Goal: Task Accomplishment & Management: Use online tool/utility

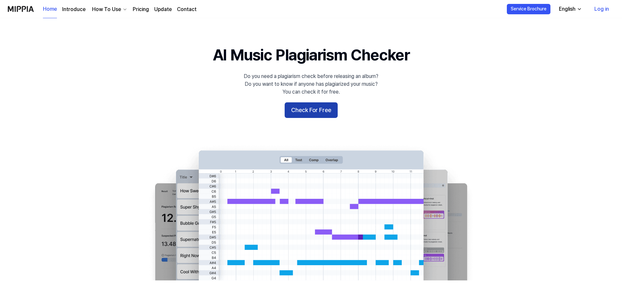
click at [303, 114] on button "Check For Free" at bounding box center [311, 111] width 53 height 16
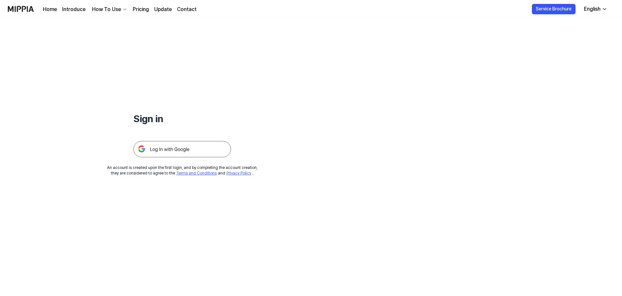
click at [186, 151] on img at bounding box center [182, 149] width 98 height 16
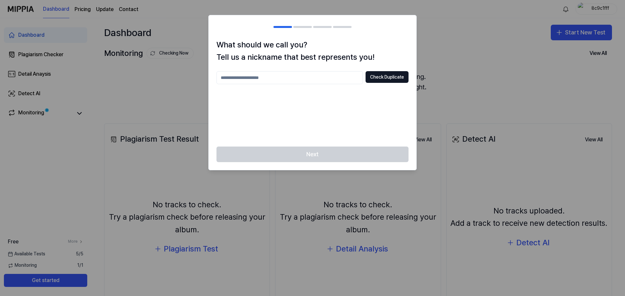
click at [295, 81] on input "text" at bounding box center [289, 77] width 146 height 13
type input "**"
click at [350, 114] on div "** Check Duplicate" at bounding box center [312, 105] width 192 height 68
click at [377, 78] on button "Check Duplicate" at bounding box center [386, 77] width 43 height 12
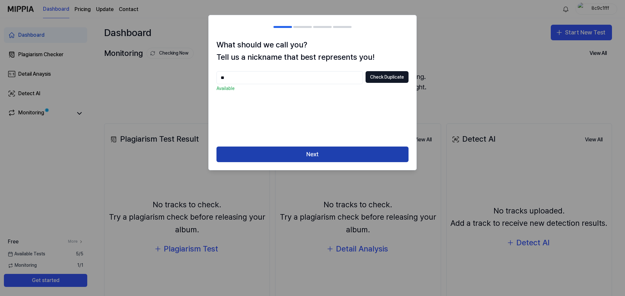
click at [313, 153] on button "Next" at bounding box center [312, 155] width 192 height 16
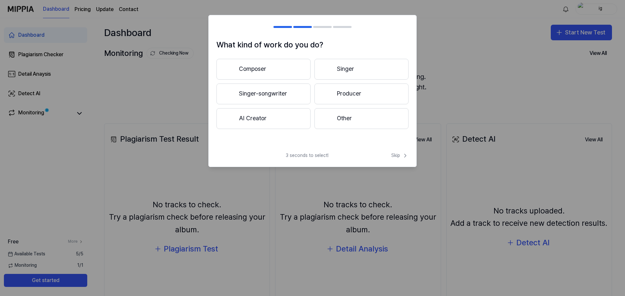
click at [275, 118] on button "AI Creator" at bounding box center [263, 118] width 94 height 21
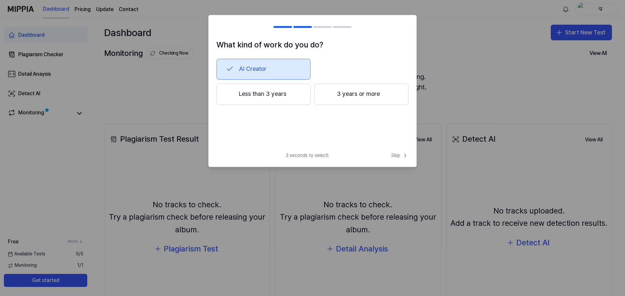
click at [267, 96] on button "Less than 3 years" at bounding box center [263, 94] width 94 height 21
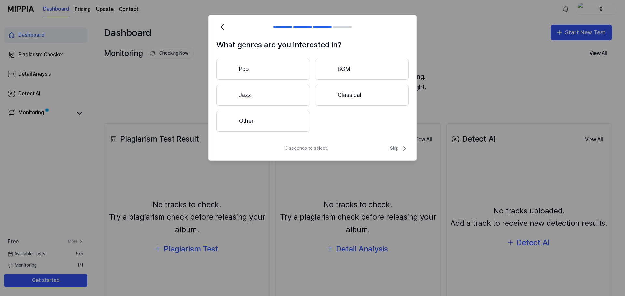
click at [249, 122] on button "Other" at bounding box center [262, 121] width 93 height 21
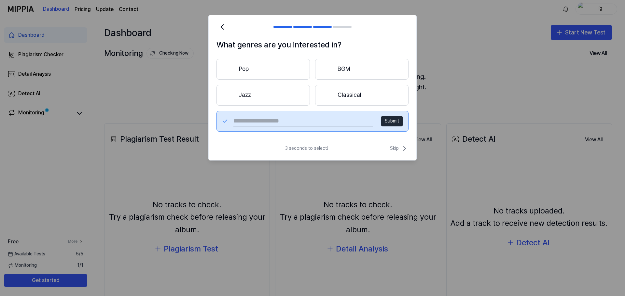
click at [347, 98] on button "Classical" at bounding box center [361, 95] width 93 height 21
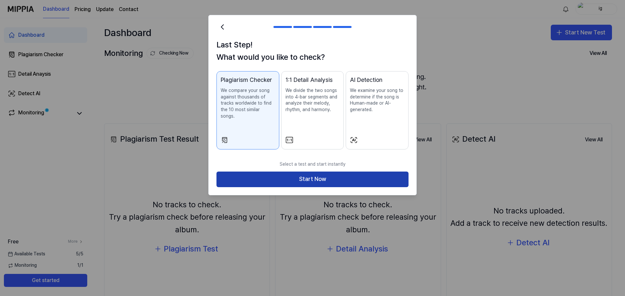
click at [340, 172] on button "Start Now" at bounding box center [312, 180] width 192 height 16
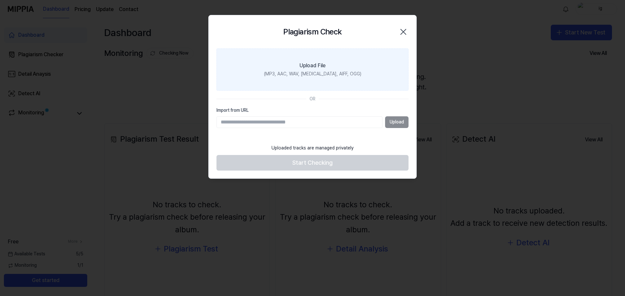
click at [314, 74] on div "(MP3, AAC, WAV, [MEDICAL_DATA], AIFF, OGG)" at bounding box center [312, 74] width 97 height 7
click at [0, 0] on input "Upload File (MP3, AAC, WAV, [MEDICAL_DATA], AIFF, OGG)" at bounding box center [0, 0] width 0 height 0
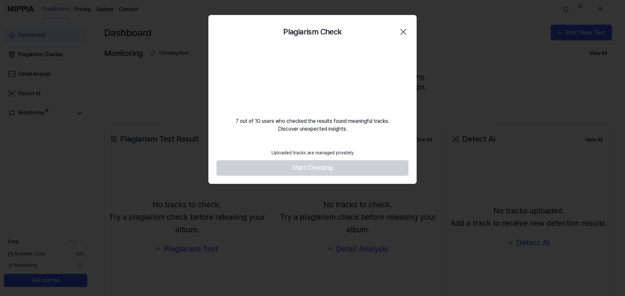
click at [297, 77] on video at bounding box center [312, 79] width 62 height 62
click at [310, 167] on footer "Uploaded tracks are managed privately Start Checking" at bounding box center [312, 161] width 192 height 30
click at [269, 153] on div "Uploaded tracks are managed privately" at bounding box center [312, 153] width 90 height 14
click at [240, 155] on footer "Uploaded tracks are managed privately Start Checking" at bounding box center [312, 161] width 192 height 30
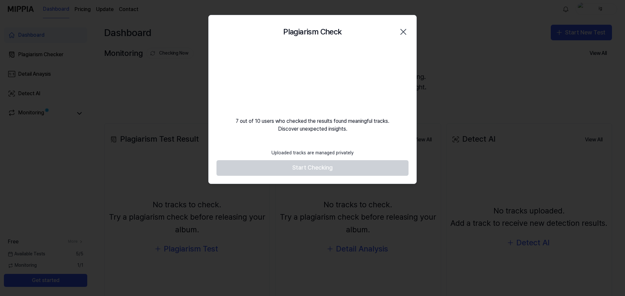
click at [401, 33] on icon "button" at bounding box center [403, 32] width 10 height 10
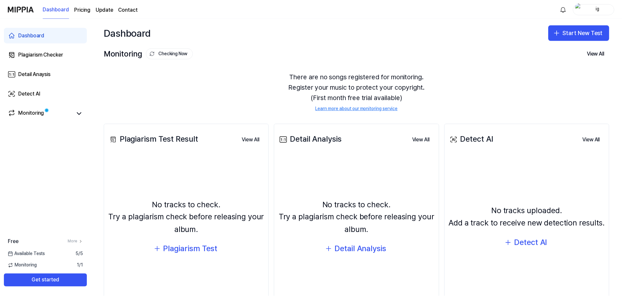
scroll to position [40, 0]
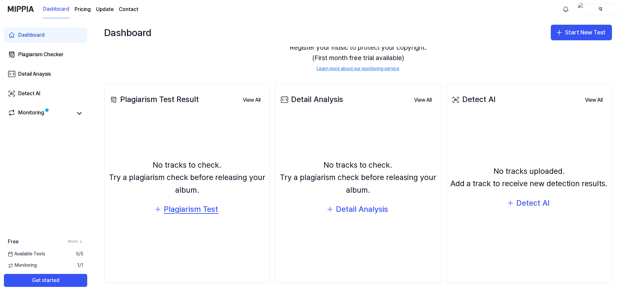
click at [202, 210] on div "Plagiarism Test" at bounding box center [191, 209] width 54 height 12
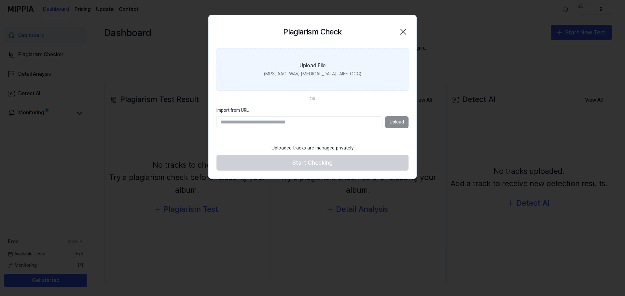
click at [326, 64] on label "Upload File (MP3, AAC, WAV, [MEDICAL_DATA], AIFF, OGG)" at bounding box center [312, 69] width 192 height 42
click at [0, 0] on input "Upload File (MP3, AAC, WAV, [MEDICAL_DATA], AIFF, OGG)" at bounding box center [0, 0] width 0 height 0
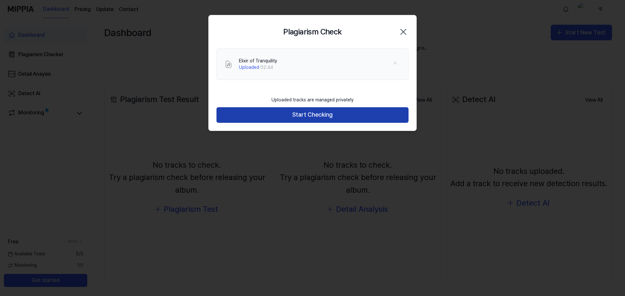
click at [282, 110] on button "Start Checking" at bounding box center [312, 115] width 192 height 16
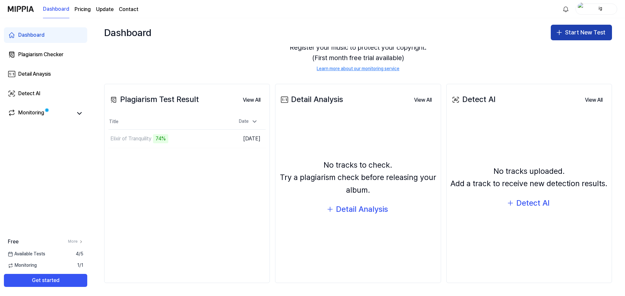
click at [573, 36] on button "Start New Test" at bounding box center [581, 33] width 61 height 16
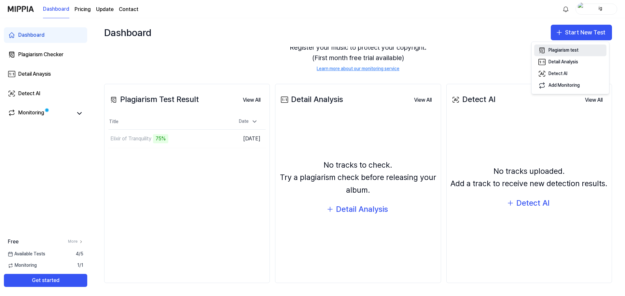
click at [546, 54] on button "Plagiarism test" at bounding box center [570, 51] width 72 height 12
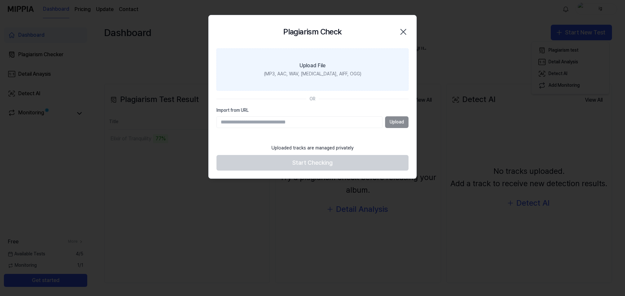
click at [309, 75] on div "(MP3, AAC, WAV, [MEDICAL_DATA], AIFF, OGG)" at bounding box center [312, 74] width 97 height 7
click at [0, 0] on input "Upload File (MP3, AAC, WAV, [MEDICAL_DATA], AIFF, OGG)" at bounding box center [0, 0] width 0 height 0
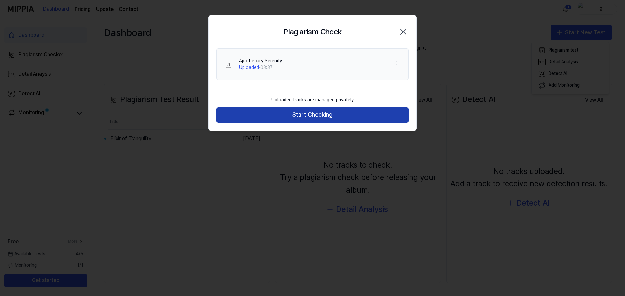
click at [328, 116] on button "Start Checking" at bounding box center [312, 115] width 192 height 16
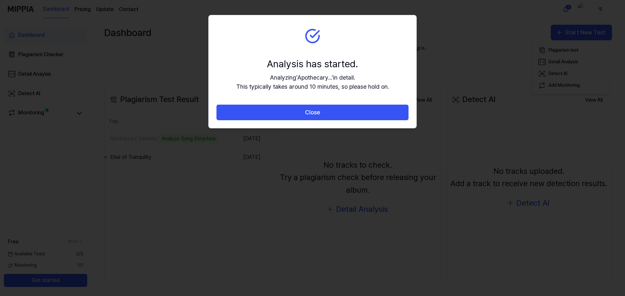
click at [328, 116] on button "Close" at bounding box center [312, 113] width 192 height 16
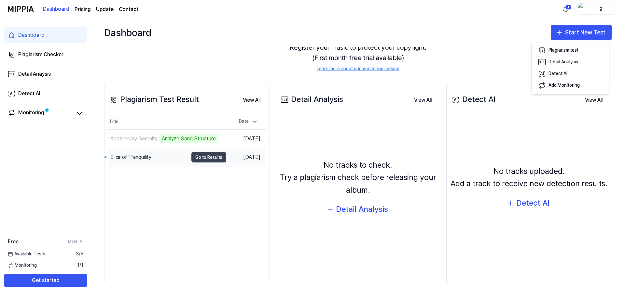
click at [203, 159] on button "Go to Results" at bounding box center [208, 157] width 35 height 10
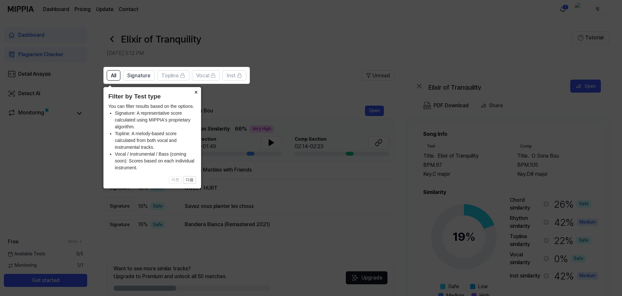
click at [197, 92] on button "×" at bounding box center [196, 91] width 10 height 9
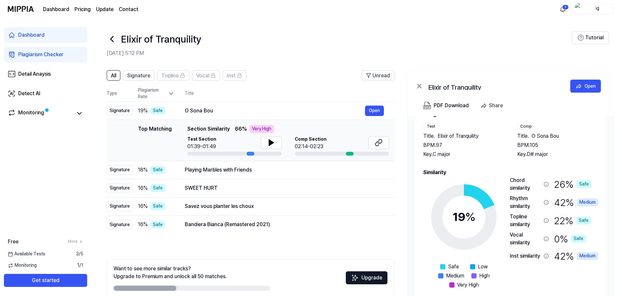
scroll to position [32, 0]
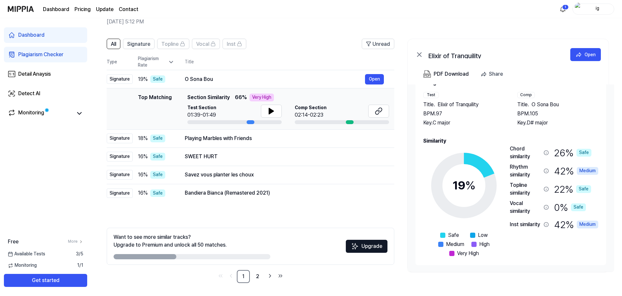
click at [45, 6] on link "Dashboard" at bounding box center [56, 10] width 26 height 8
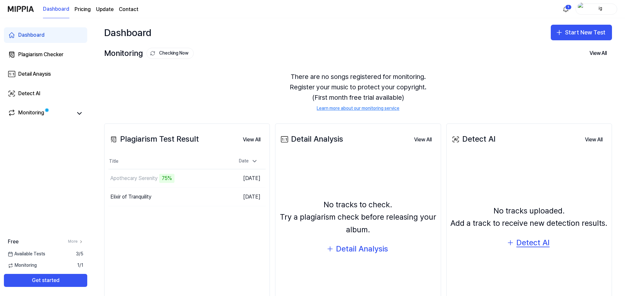
click at [524, 240] on div "Detect AI" at bounding box center [532, 243] width 33 height 12
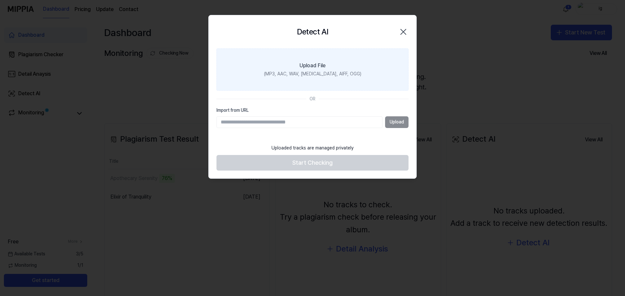
click at [306, 73] on div "(MP3, AAC, WAV, [MEDICAL_DATA], AIFF, OGG)" at bounding box center [312, 74] width 97 height 7
click at [0, 0] on input "Upload File (MP3, AAC, WAV, [MEDICAL_DATA], AIFF, OGG)" at bounding box center [0, 0] width 0 height 0
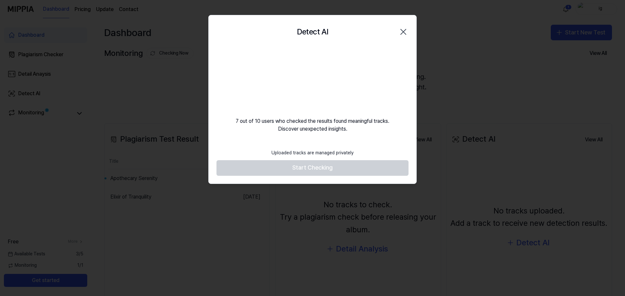
drag, startPoint x: 404, startPoint y: 29, endPoint x: 439, endPoint y: 52, distance: 42.2
click at [439, 52] on body "Dashboard Pricing Update Contact 1 ig Dashboard Plagiarism Checker Detail Anays…" at bounding box center [312, 148] width 625 height 296
click at [328, 294] on div at bounding box center [312, 148] width 625 height 296
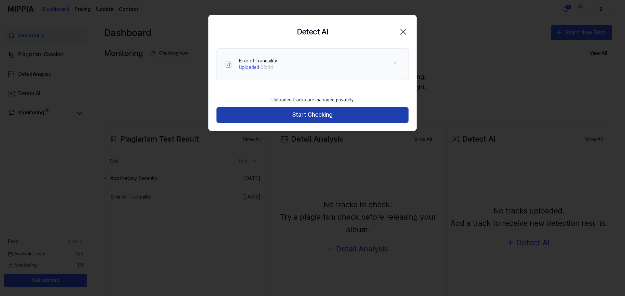
click at [344, 117] on button "Start Checking" at bounding box center [312, 115] width 192 height 16
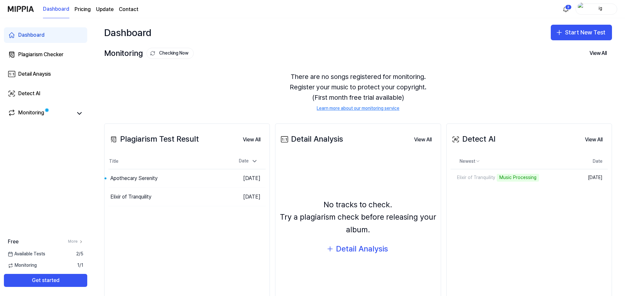
click at [162, 168] on th "Title" at bounding box center [167, 162] width 118 height 16
click at [163, 176] on div "Apothecary Serenity" at bounding box center [148, 179] width 80 height 18
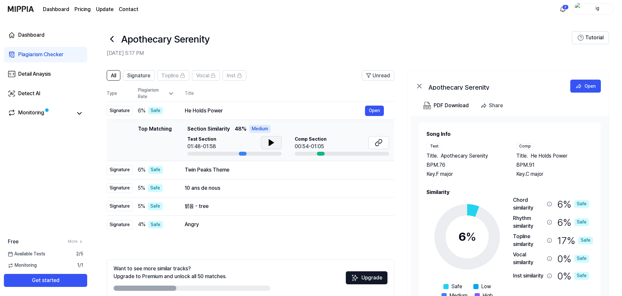
click at [267, 141] on icon at bounding box center [271, 143] width 8 height 8
click at [370, 187] on button "Open" at bounding box center [374, 188] width 19 height 10
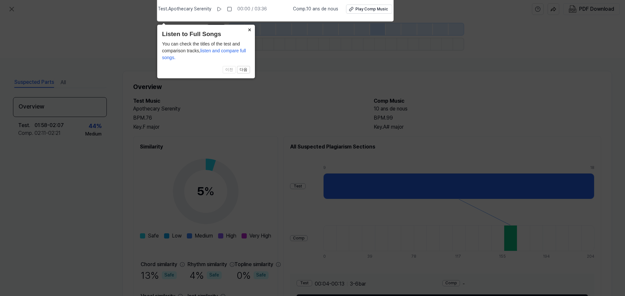
click at [250, 29] on button "×" at bounding box center [249, 29] width 10 height 9
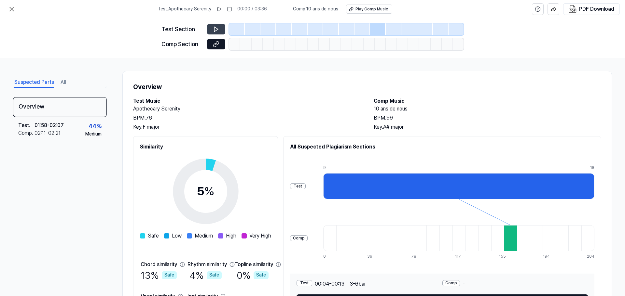
click at [217, 29] on icon at bounding box center [216, 29] width 4 height 5
click at [216, 29] on icon at bounding box center [216, 29] width 7 height 7
click at [219, 10] on icon at bounding box center [219, 9] width 4 height 4
click at [219, 27] on button at bounding box center [216, 29] width 18 height 10
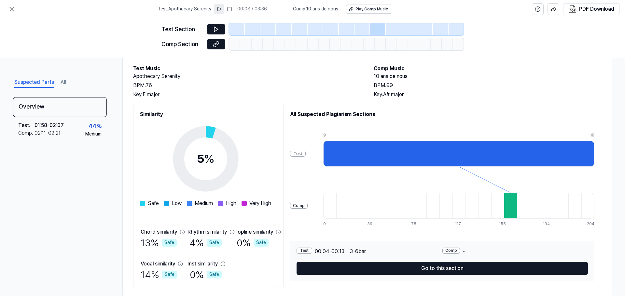
scroll to position [48, 0]
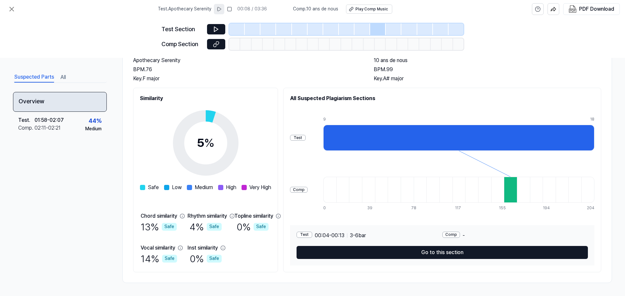
click at [54, 105] on div "Overview" at bounding box center [60, 102] width 94 height 20
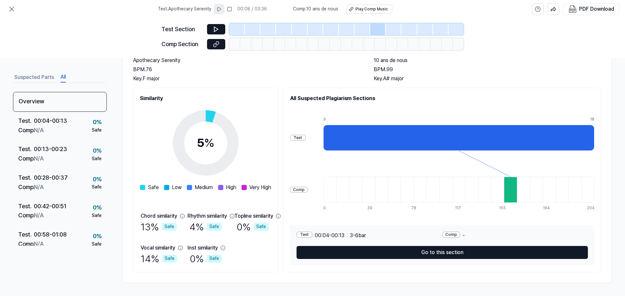
click at [64, 77] on button "All" at bounding box center [63, 77] width 5 height 10
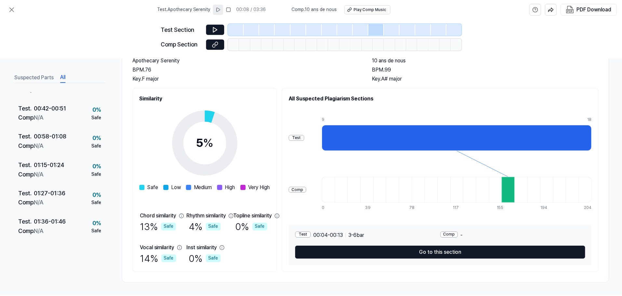
scroll to position [0, 0]
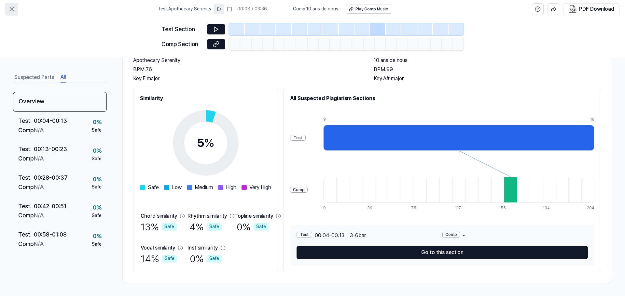
click at [14, 8] on icon at bounding box center [12, 9] width 8 height 8
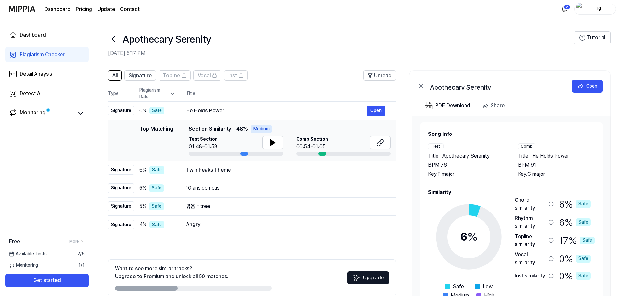
scroll to position [20, 0]
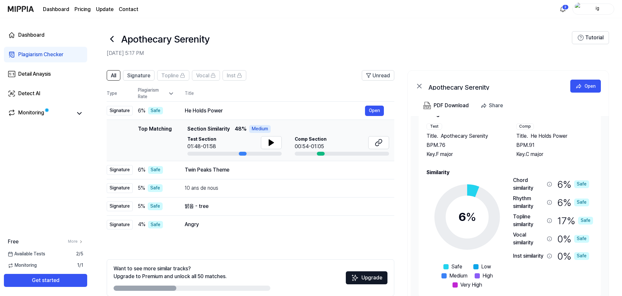
click at [110, 35] on icon at bounding box center [112, 39] width 10 height 10
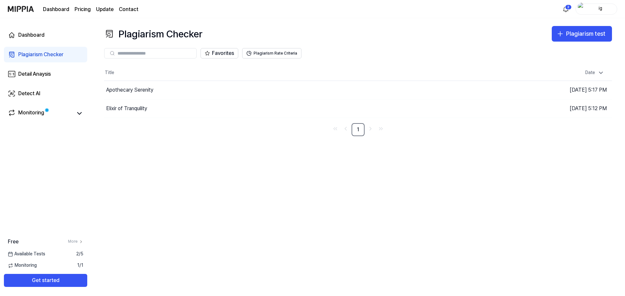
click at [51, 10] on link "Dashboard" at bounding box center [56, 10] width 26 height 8
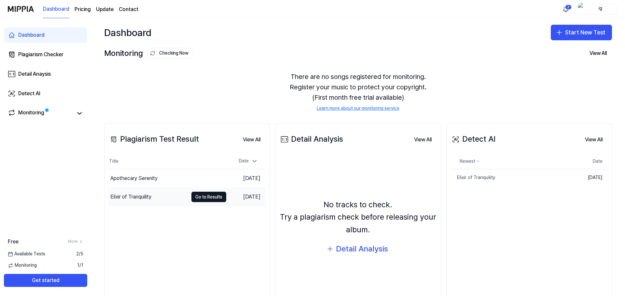
click at [157, 195] on div "Elixir of Tranquility" at bounding box center [148, 197] width 80 height 18
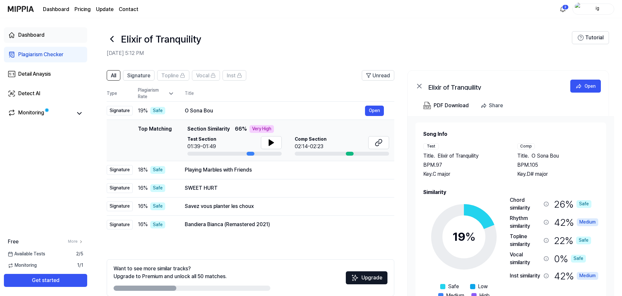
click at [50, 37] on link "Dashboard" at bounding box center [45, 35] width 83 height 16
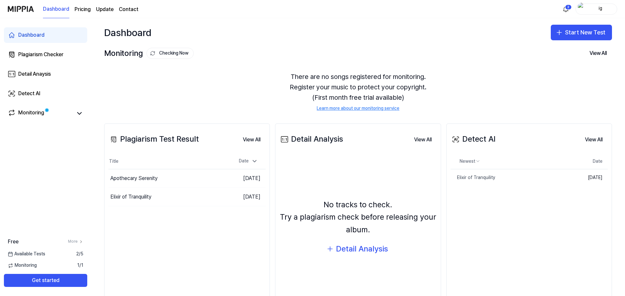
click at [33, 38] on div "Dashboard" at bounding box center [31, 35] width 26 height 8
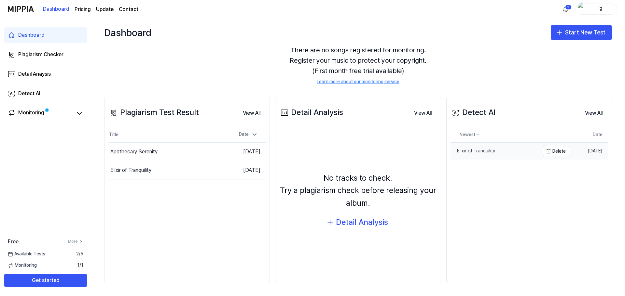
click at [492, 148] on link "Elixir of Tranquility" at bounding box center [494, 151] width 89 height 17
